Goal: Check status: Check status

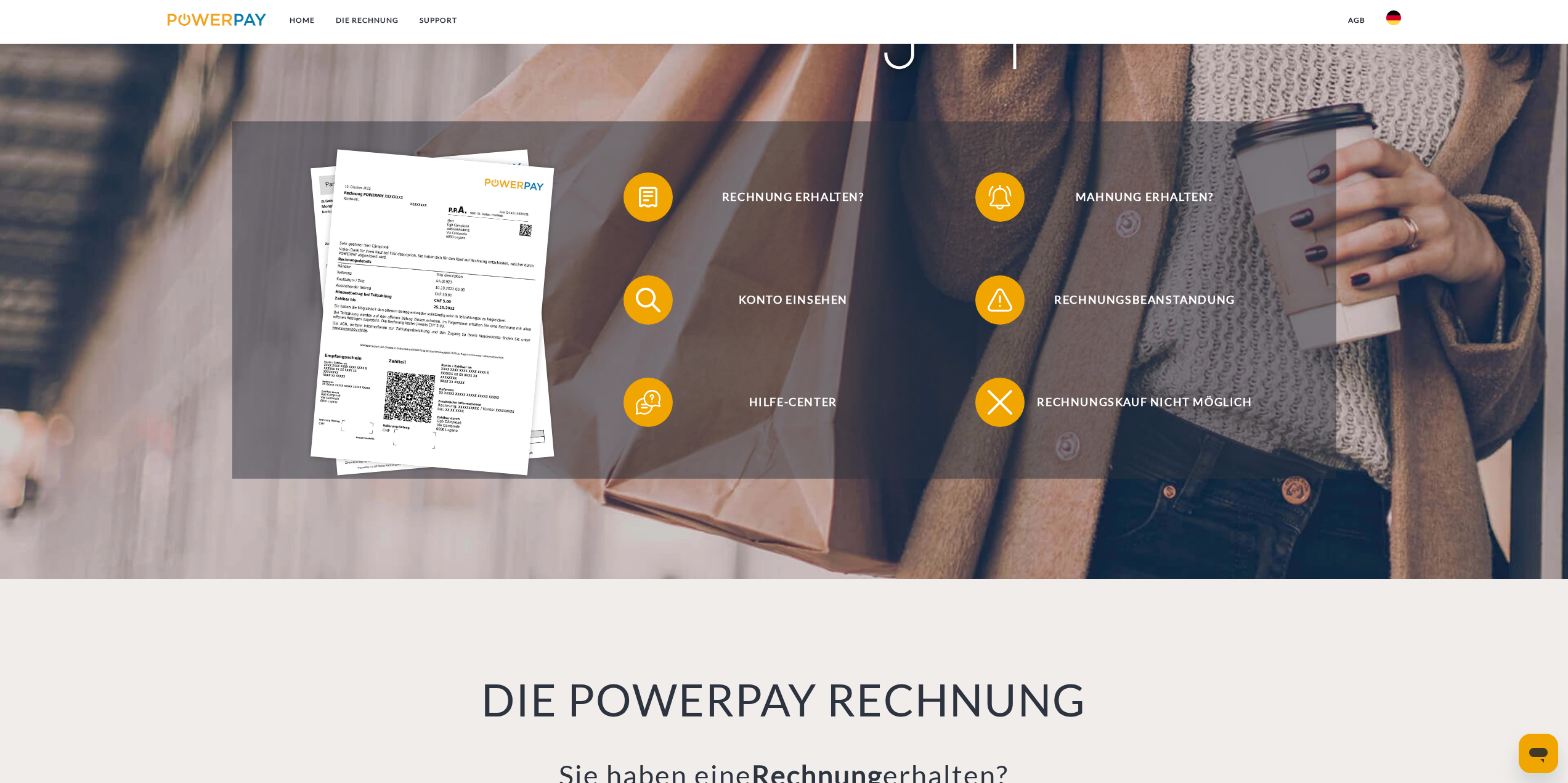
scroll to position [308, 0]
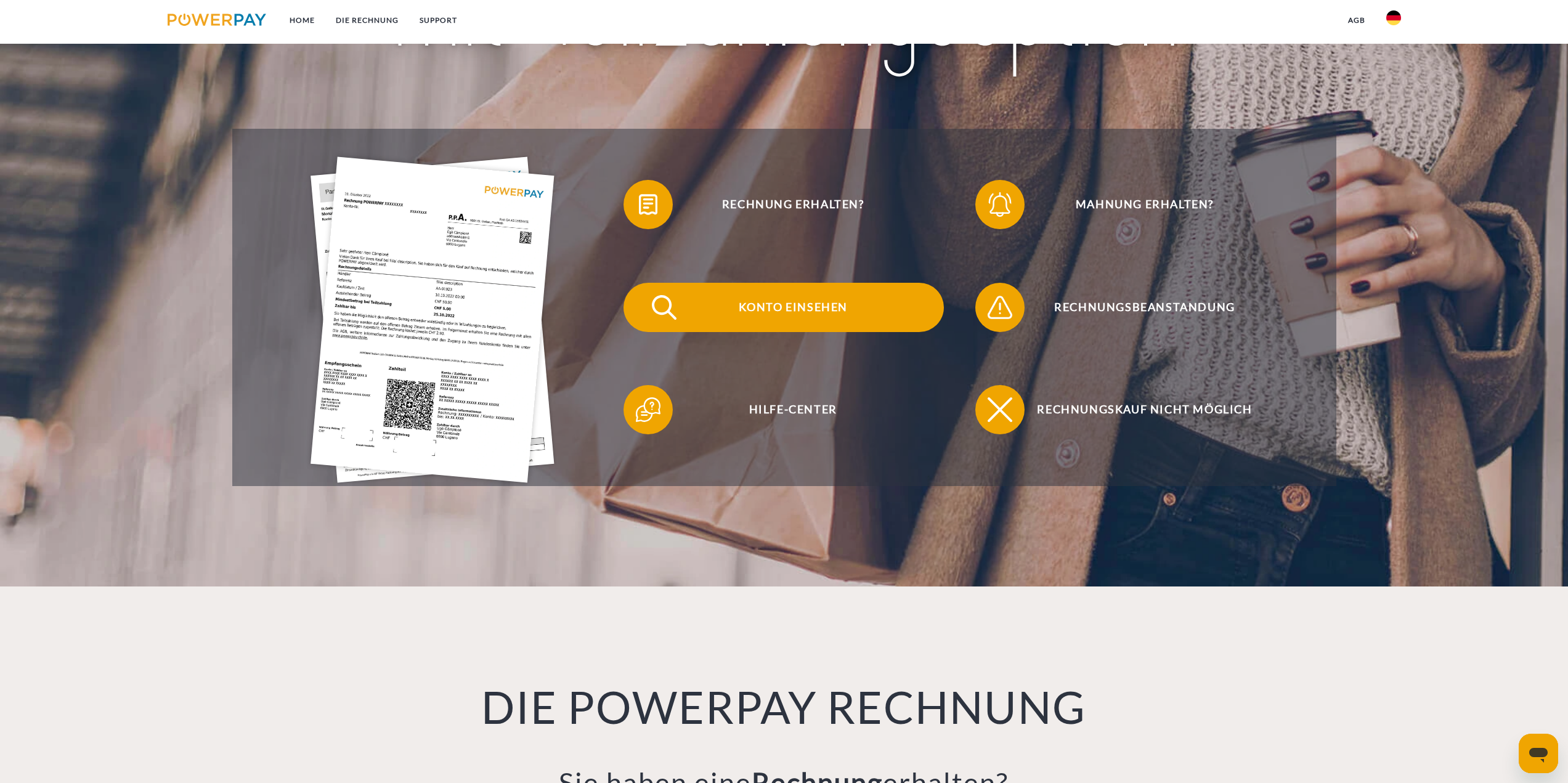
click at [782, 312] on span "Konto einsehen" at bounding box center [793, 306] width 302 height 49
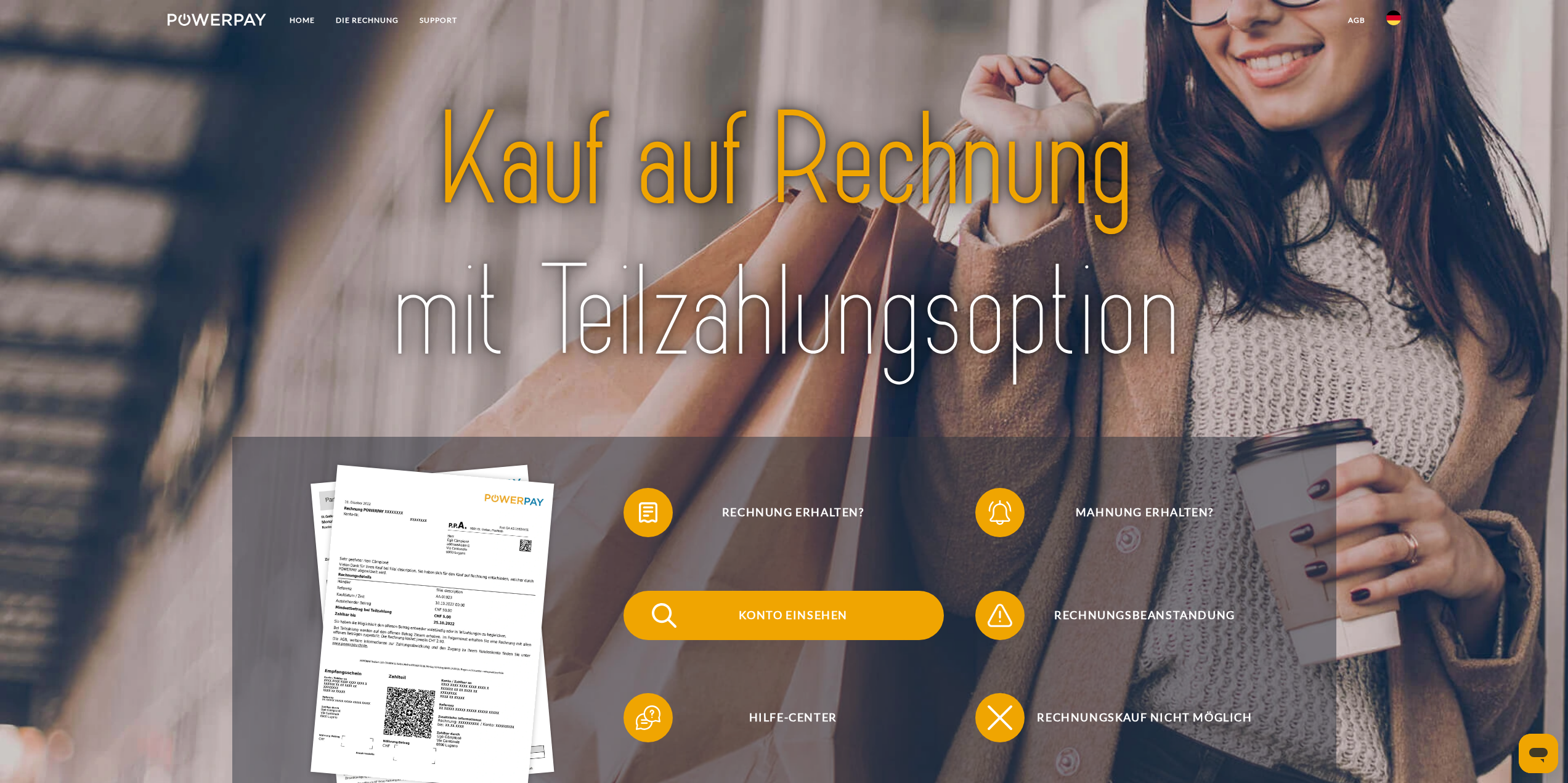
click at [775, 617] on span "Konto einsehen" at bounding box center [793, 615] width 302 height 49
click at [757, 623] on span "Konto einsehen" at bounding box center [793, 615] width 302 height 49
